Goal: Find specific page/section: Find specific page/section

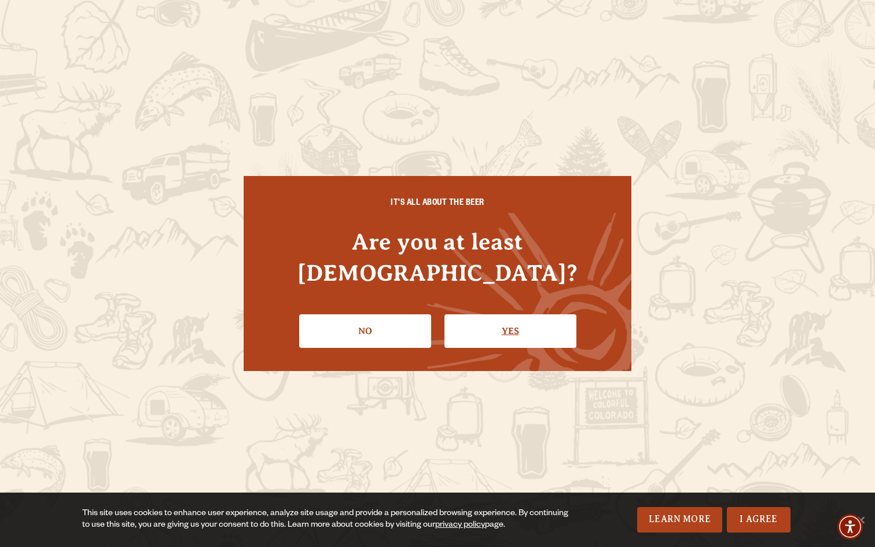
click at [513, 315] on link "Yes" at bounding box center [511, 331] width 132 height 34
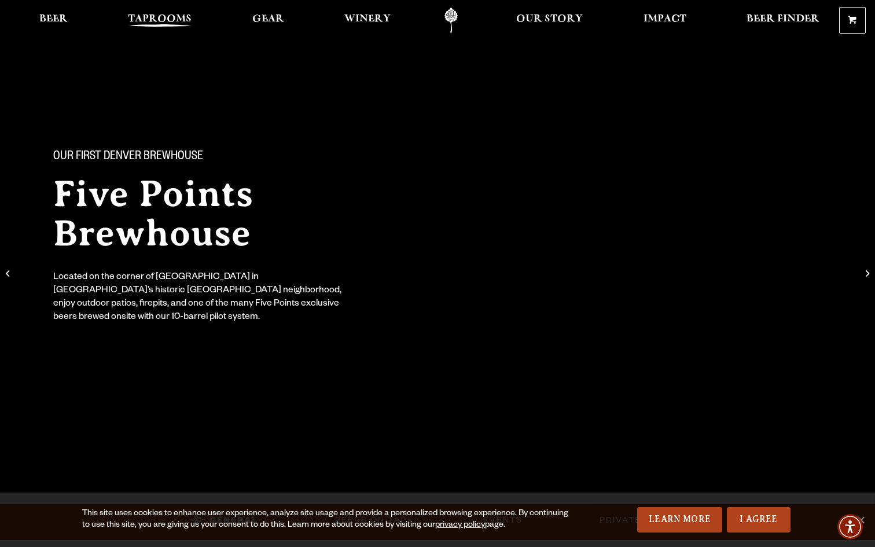
click at [157, 23] on span "Taprooms" at bounding box center [160, 18] width 64 height 9
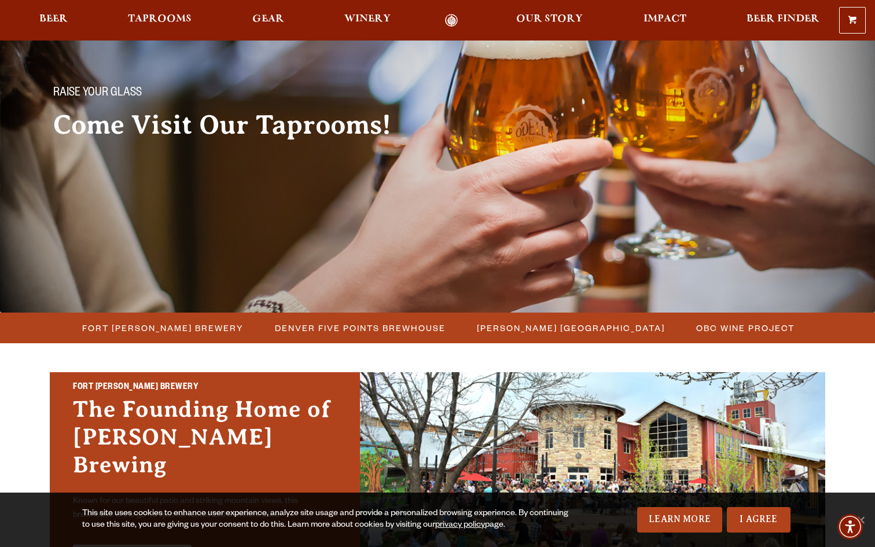
scroll to position [65, 0]
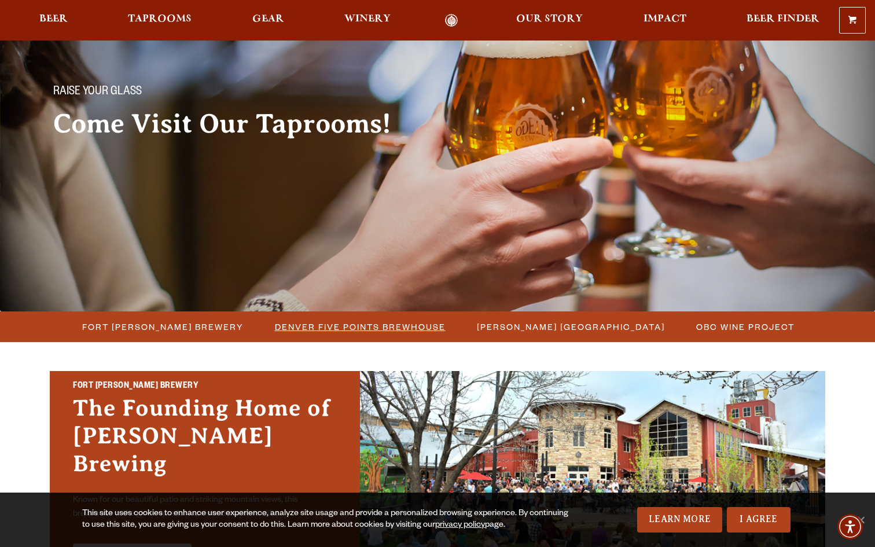
click at [335, 332] on span "Denver Five Points Brewhouse" at bounding box center [360, 326] width 171 height 17
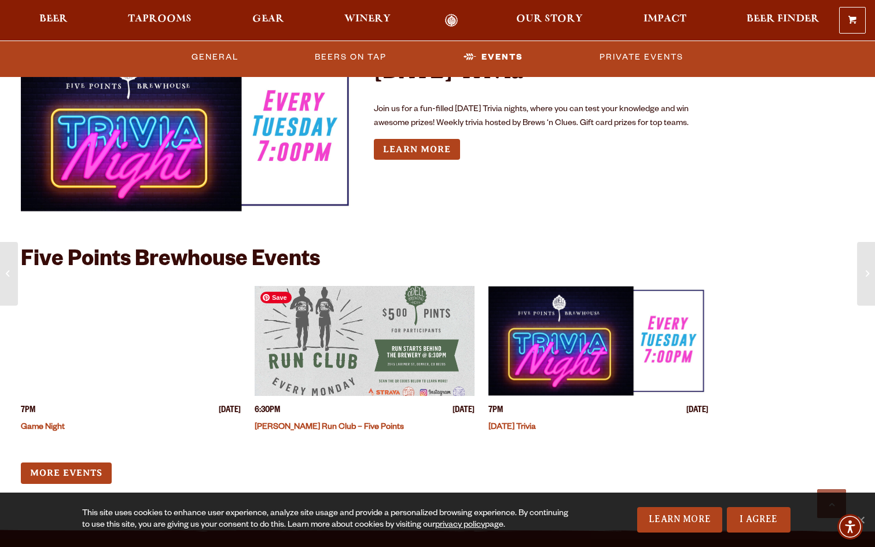
scroll to position [3456, 0]
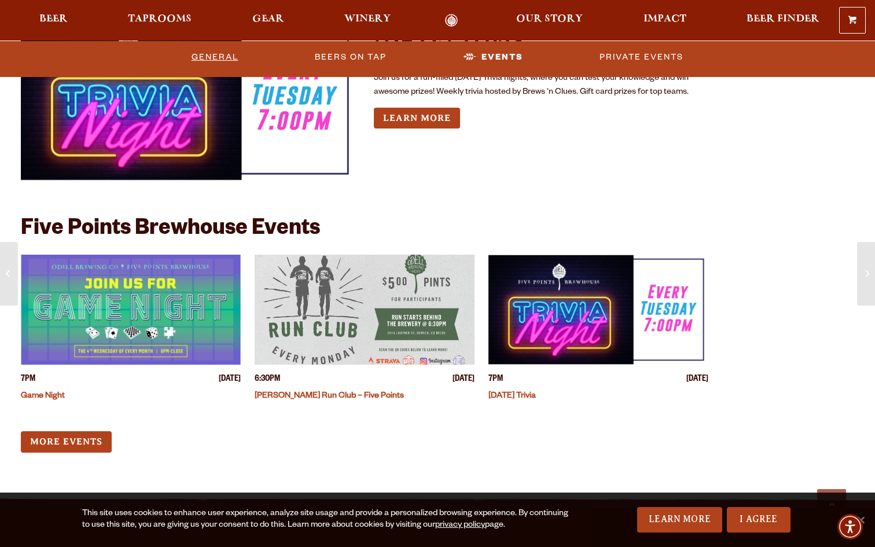
click at [218, 52] on link "General" at bounding box center [215, 56] width 56 height 27
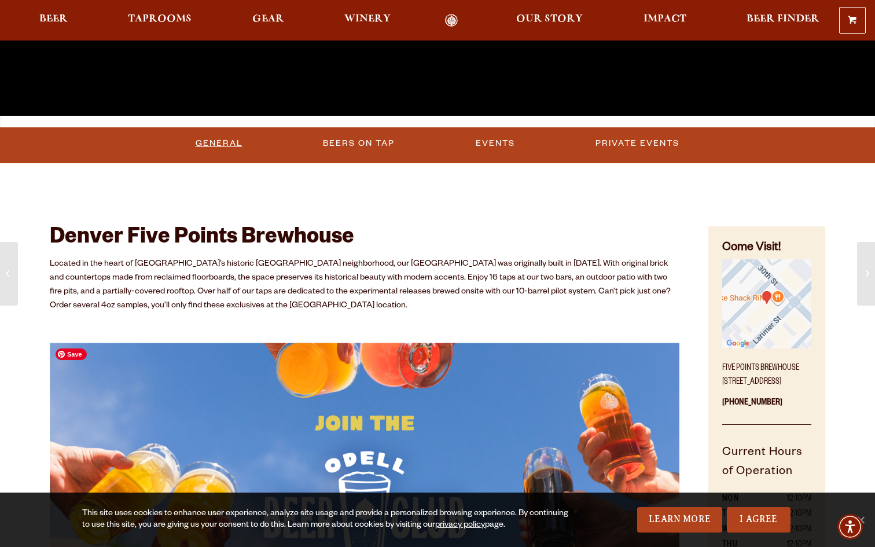
scroll to position [0, 0]
